Goal: Task Accomplishment & Management: Manage account settings

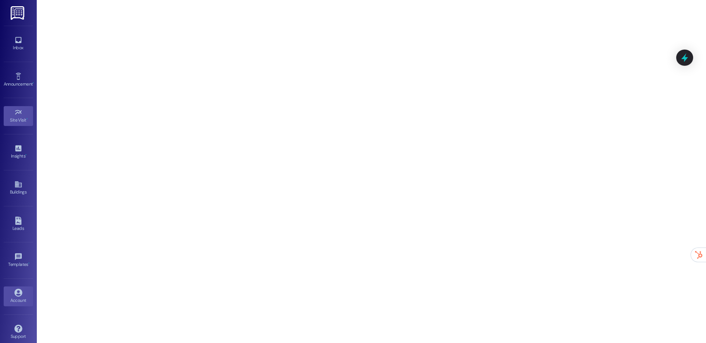
click at [18, 288] on link "Account" at bounding box center [18, 297] width 29 height 20
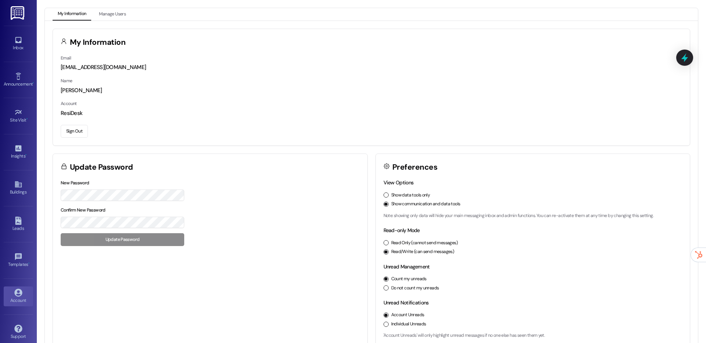
click at [83, 128] on button "Sign Out" at bounding box center [74, 131] width 27 height 13
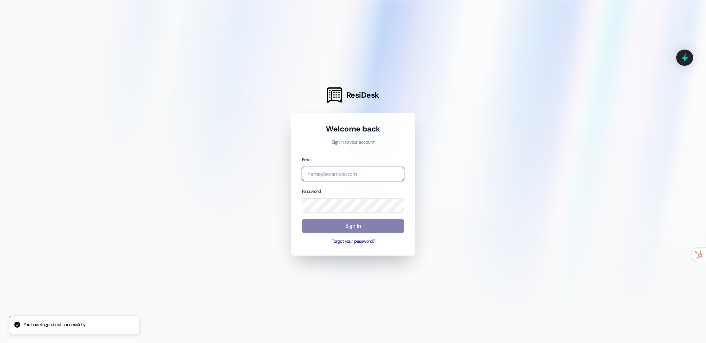
click at [348, 173] on input "email" at bounding box center [353, 174] width 102 height 14
type input "[EMAIL_ADDRESS][DOMAIN_NAME]"
